Goal: Task Accomplishment & Management: Understand process/instructions

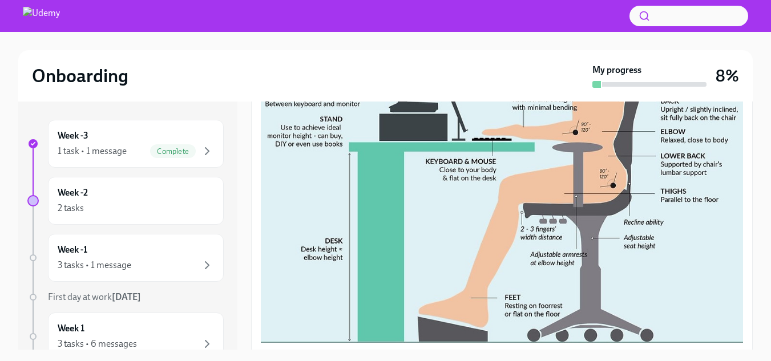
scroll to position [523, 0]
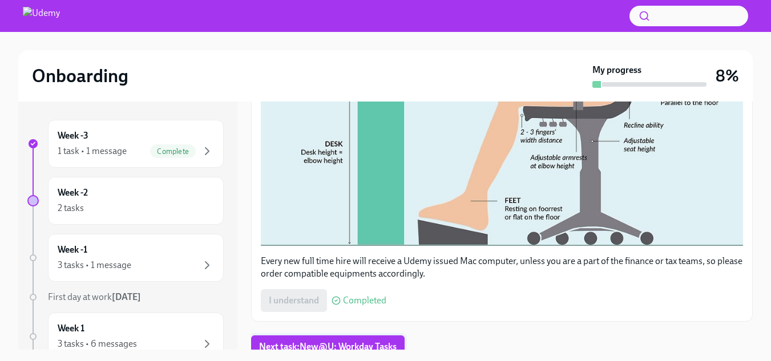
click at [357, 341] on span "Next task : New@U: Workday Tasks" at bounding box center [328, 346] width 138 height 11
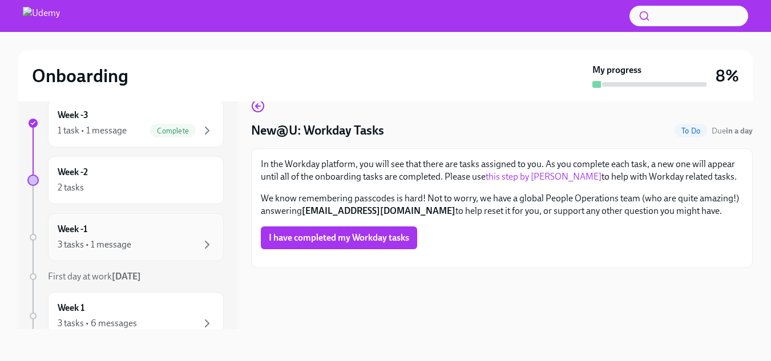
click at [125, 237] on div "Week -1 3 tasks • 1 message" at bounding box center [136, 237] width 156 height 29
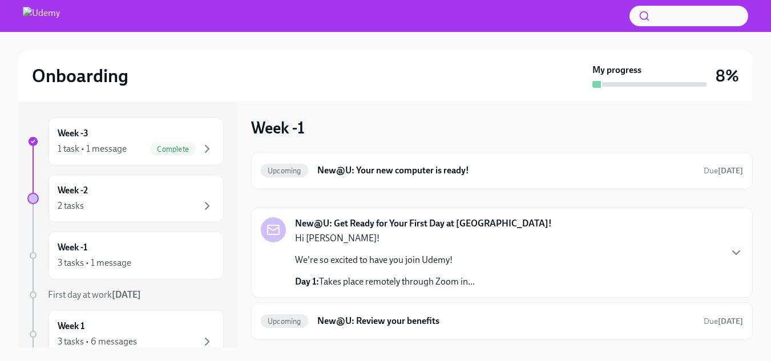
scroll to position [28, 0]
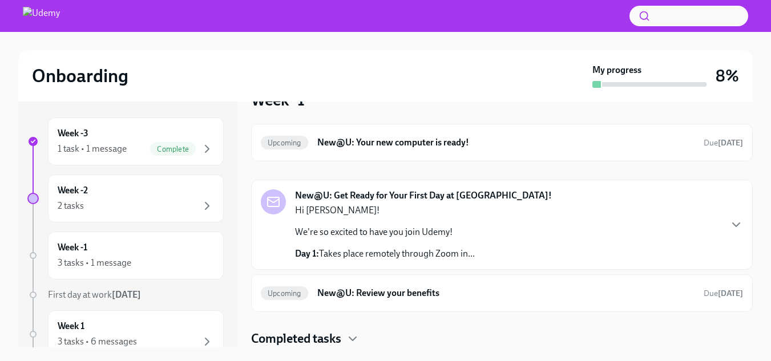
click at [471, 239] on div "Hi [PERSON_NAME]! We're so excited to have you join Udemy! Day 1: Takes place r…" at bounding box center [385, 232] width 180 height 56
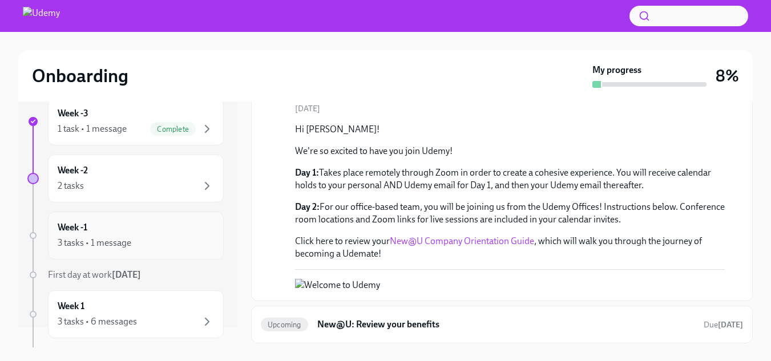
scroll to position [0, 0]
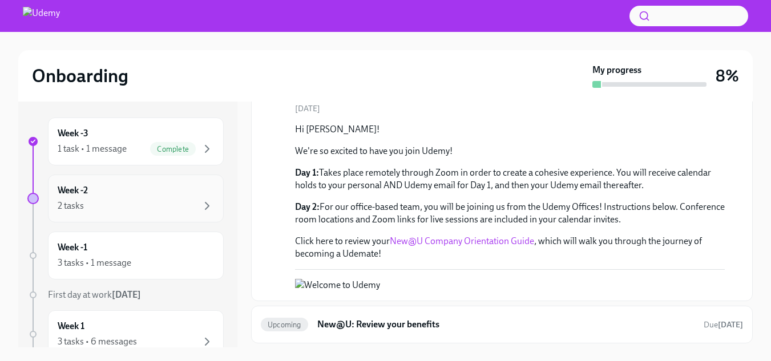
click at [136, 201] on div "2 tasks" at bounding box center [136, 206] width 156 height 14
